Goal: Task Accomplishment & Management: Use online tool/utility

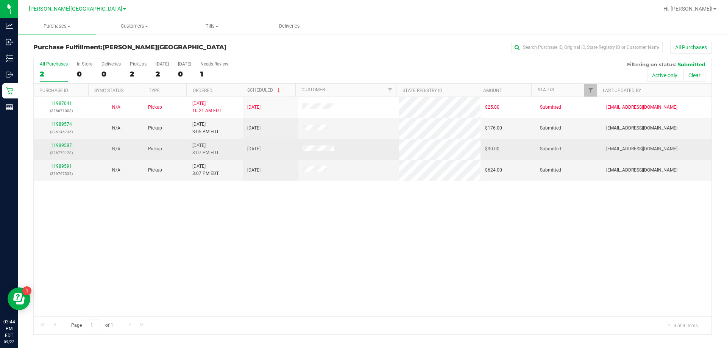
click at [60, 147] on link "11989587" at bounding box center [61, 145] width 21 height 5
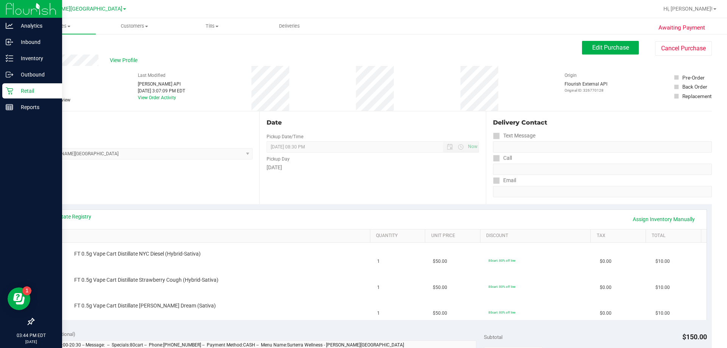
click at [26, 92] on p "Retail" at bounding box center [35, 90] width 45 height 9
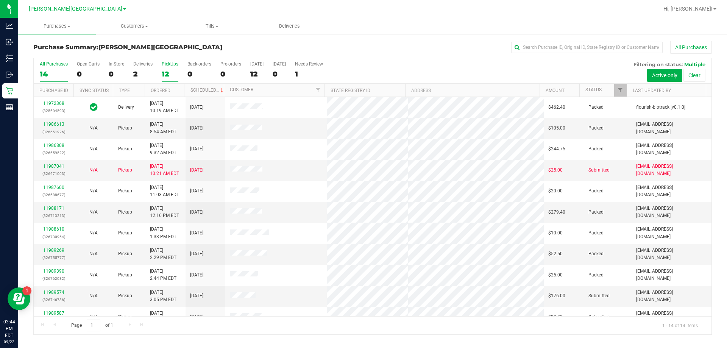
click at [168, 70] on div "12" at bounding box center [170, 74] width 17 height 9
click at [0, 0] on input "PickUps 12" at bounding box center [0, 0] width 0 height 0
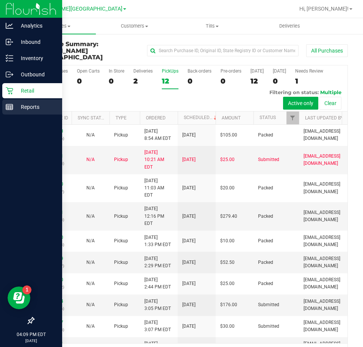
click at [16, 104] on p "Reports" at bounding box center [35, 107] width 45 height 9
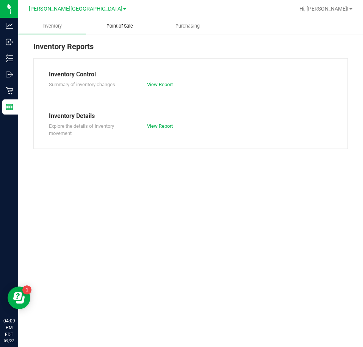
click at [112, 26] on span "Point of Sale" at bounding box center [119, 26] width 47 height 7
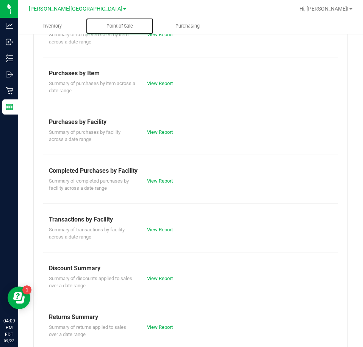
scroll to position [102, 0]
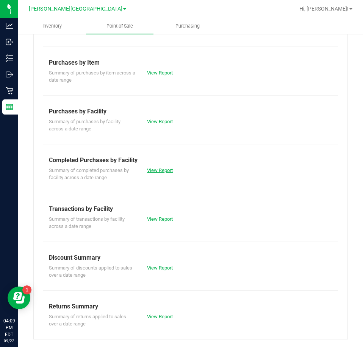
click at [156, 170] on link "View Report" at bounding box center [160, 171] width 26 height 6
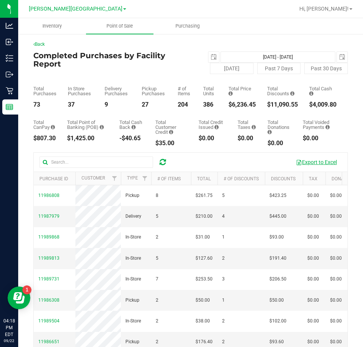
click at [313, 162] on button "Export to Excel" at bounding box center [316, 162] width 51 height 13
